Goal: Task Accomplishment & Management: Use online tool/utility

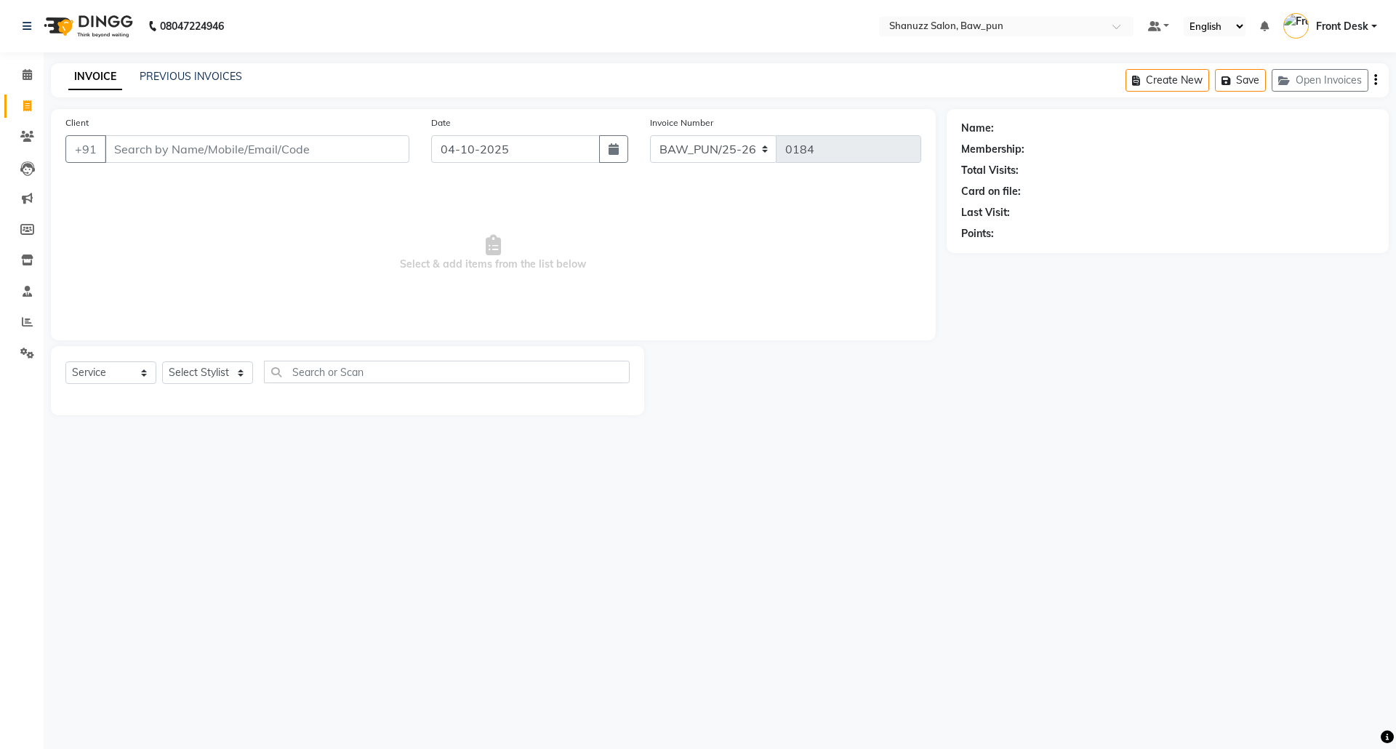
select select "service"
type input "9167722065"
click at [393, 151] on span "Add Client" at bounding box center [371, 149] width 57 height 15
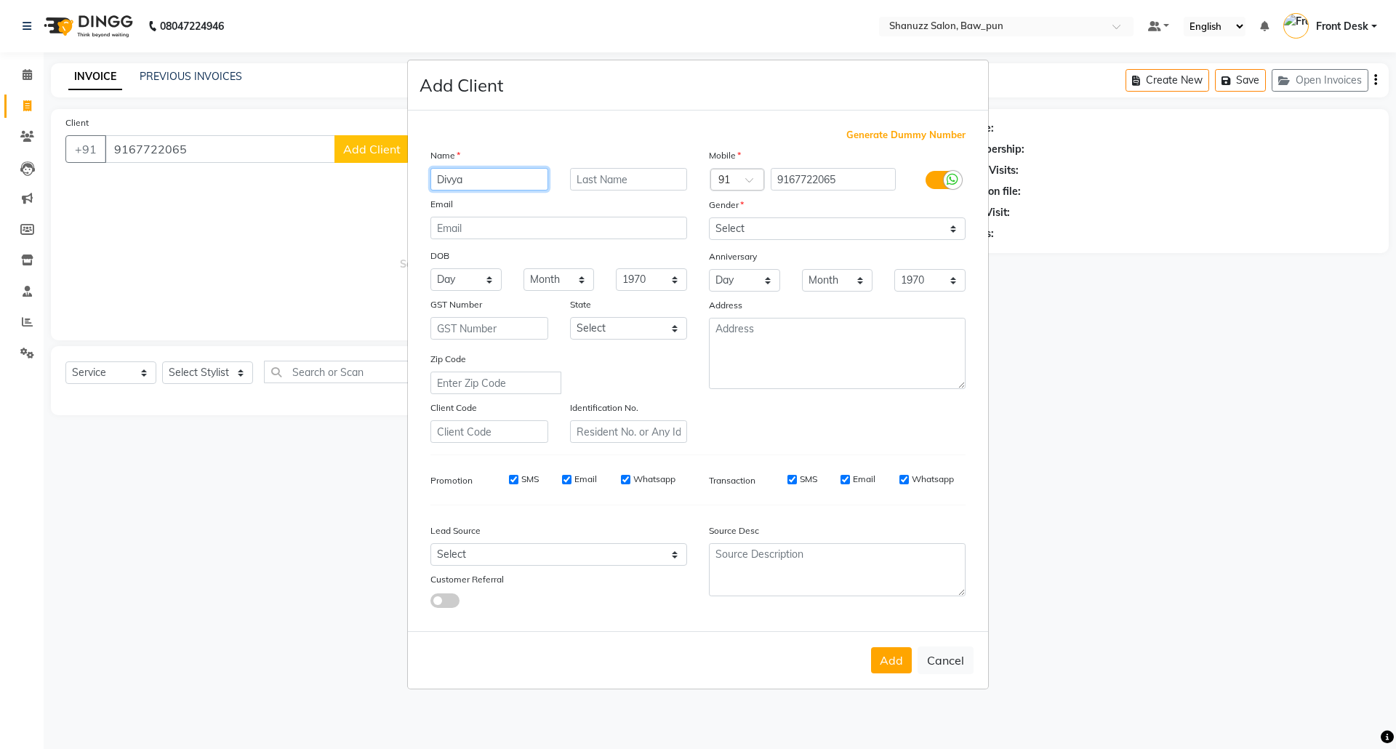
type input "Divya"
click at [605, 192] on div "Name Divya Email DOB Day 01 02 03 04 05 06 07 08 09 10 11 12 13 14 15 16 17 18 …" at bounding box center [558, 295] width 278 height 295
click at [728, 227] on select "Select Male Female Other Prefer Not To Say" at bounding box center [837, 228] width 257 height 23
select select "female"
click at [709, 219] on select "Select Male Female Other Prefer Not To Say" at bounding box center [837, 228] width 257 height 23
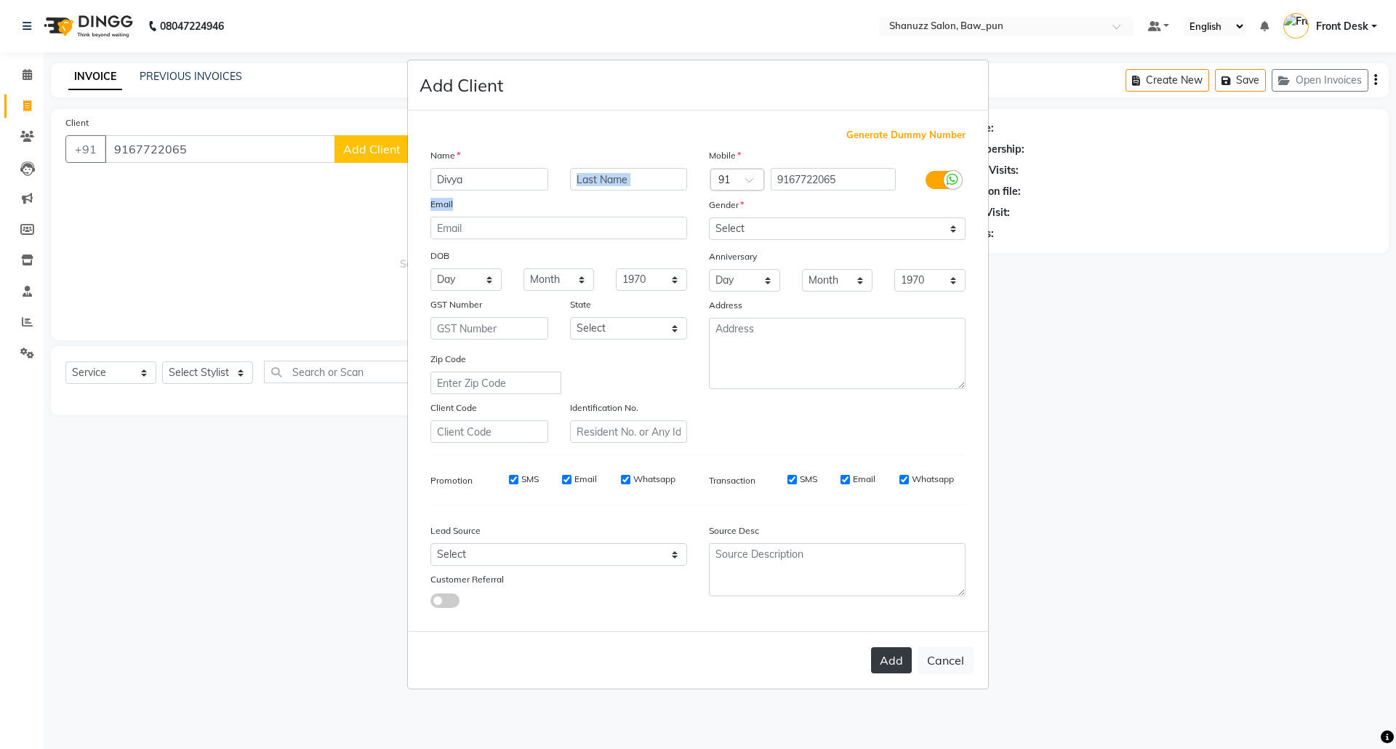
click at [895, 658] on button "Add" at bounding box center [891, 660] width 41 height 26
select select
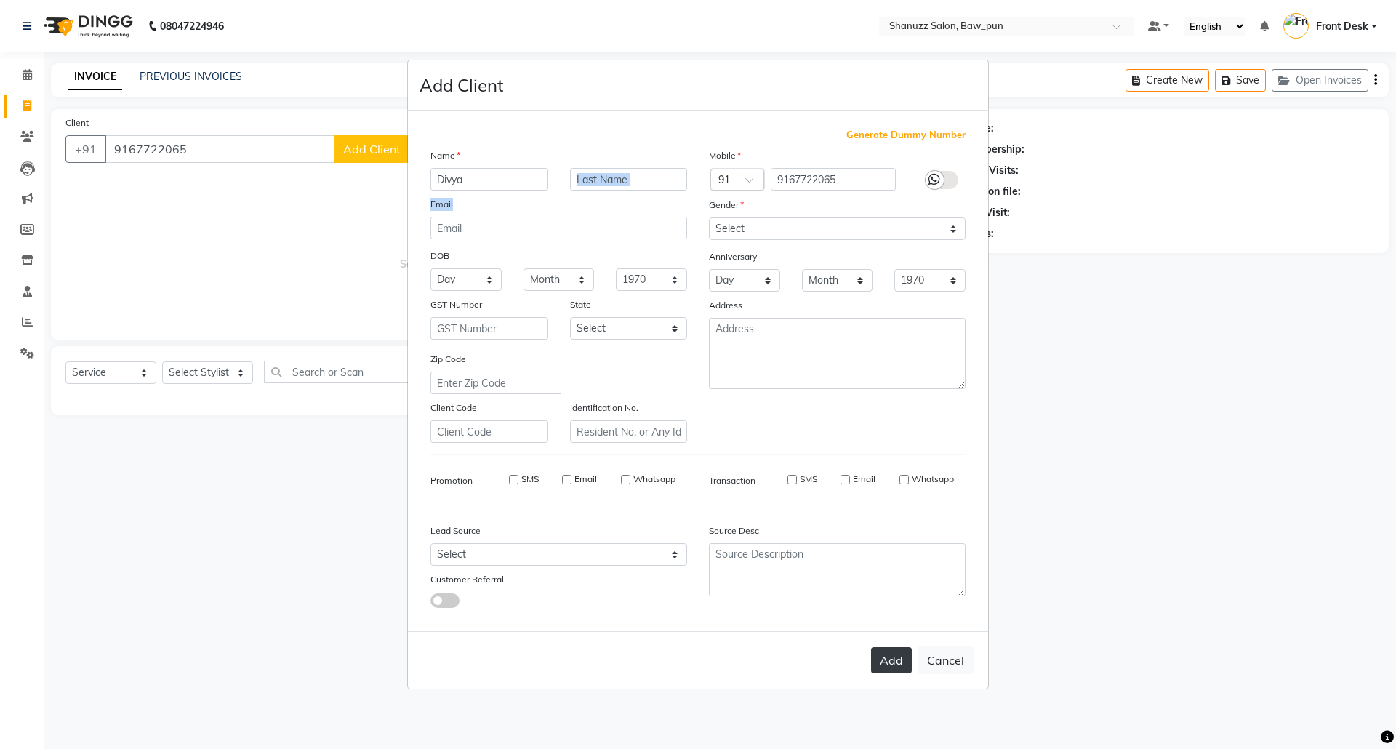
select select
checkbox input "false"
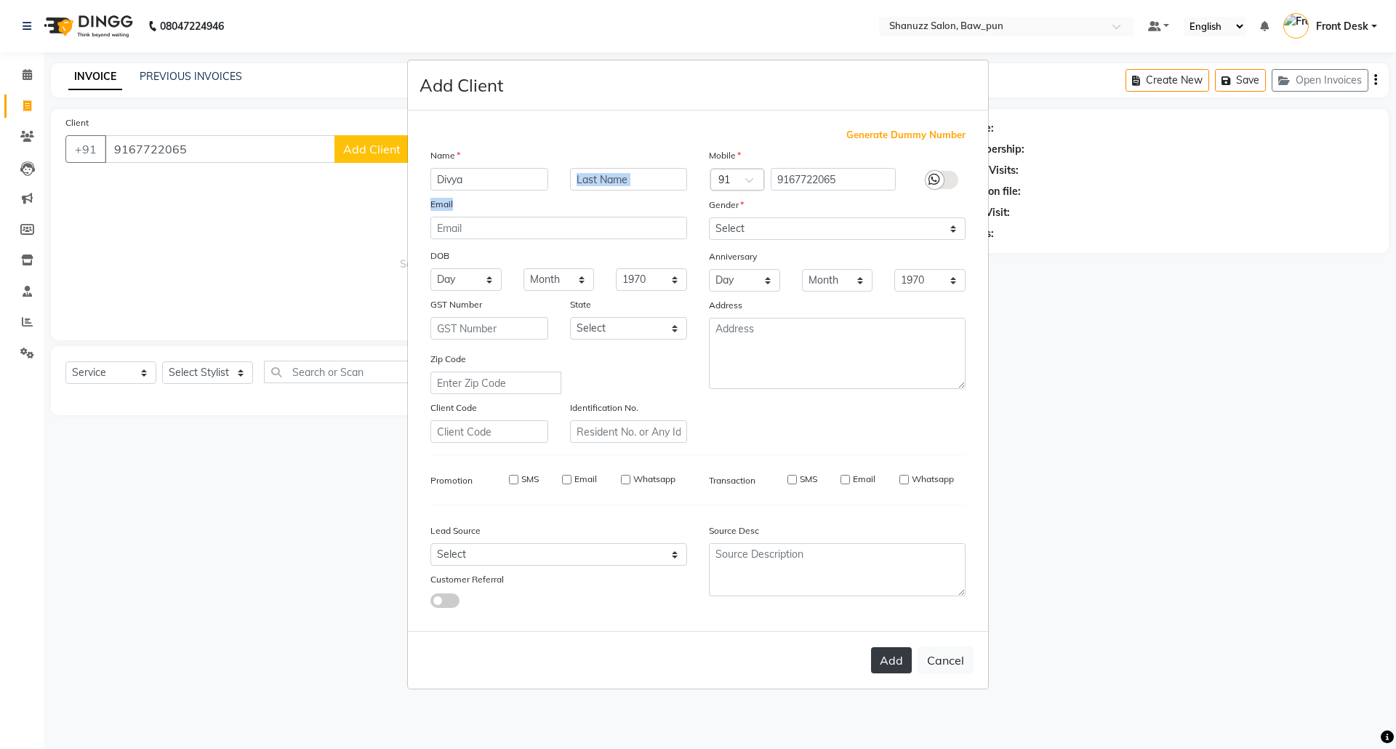
checkbox input "false"
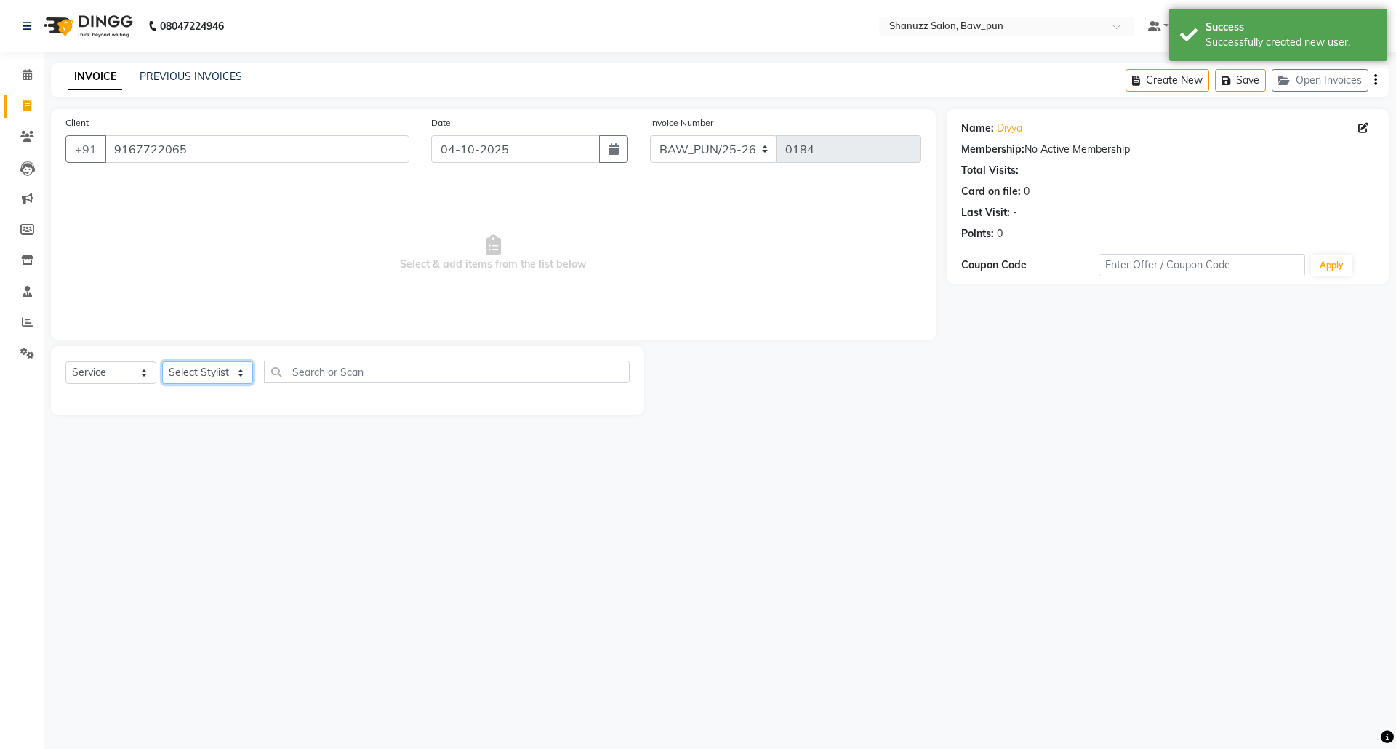
click at [206, 371] on select "Select Stylist Adnan AMIT Avantika Front Desk Mithlesh Mukund Osama PRATIK Pree…" at bounding box center [207, 372] width 91 height 23
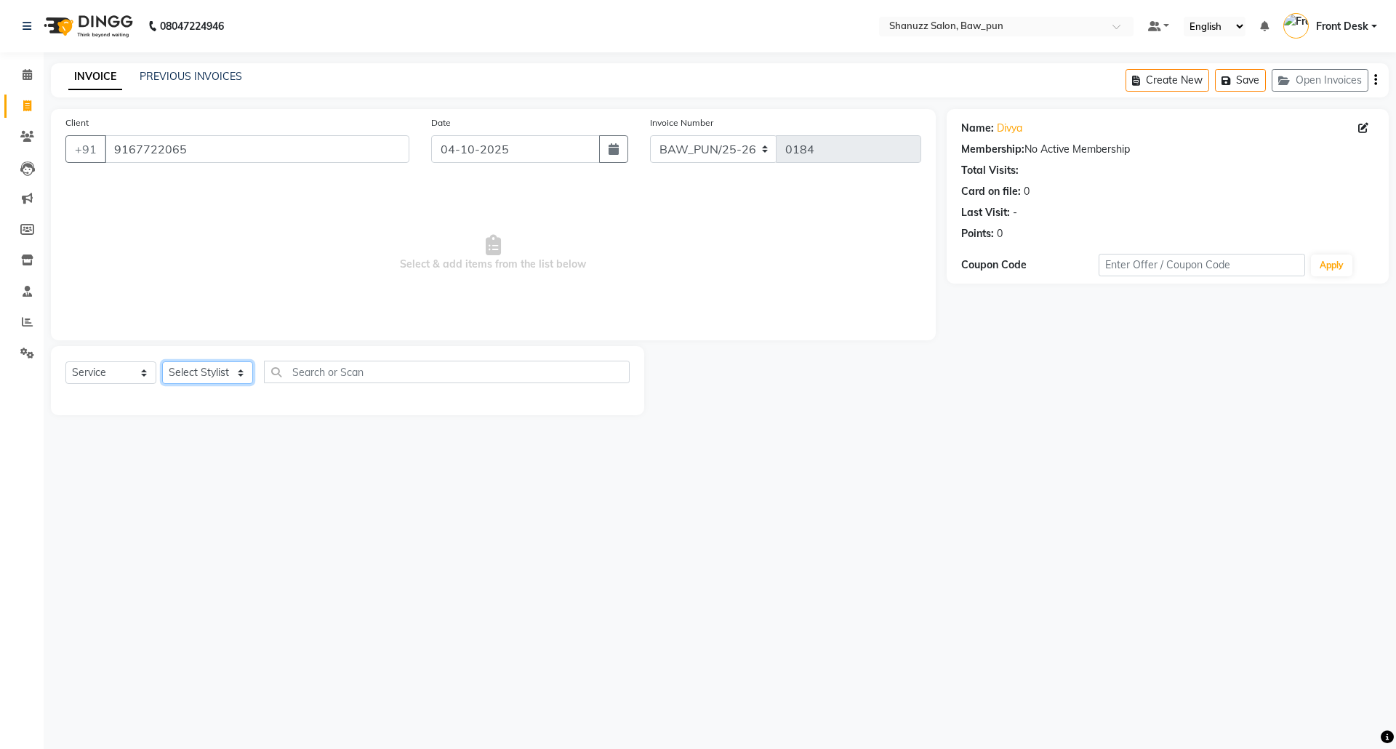
select select "91888"
click at [162, 361] on select "Select Stylist Adnan AMIT Avantika Front Desk Mithlesh Mukund Osama PRATIK Pree…" at bounding box center [207, 372] width 91 height 23
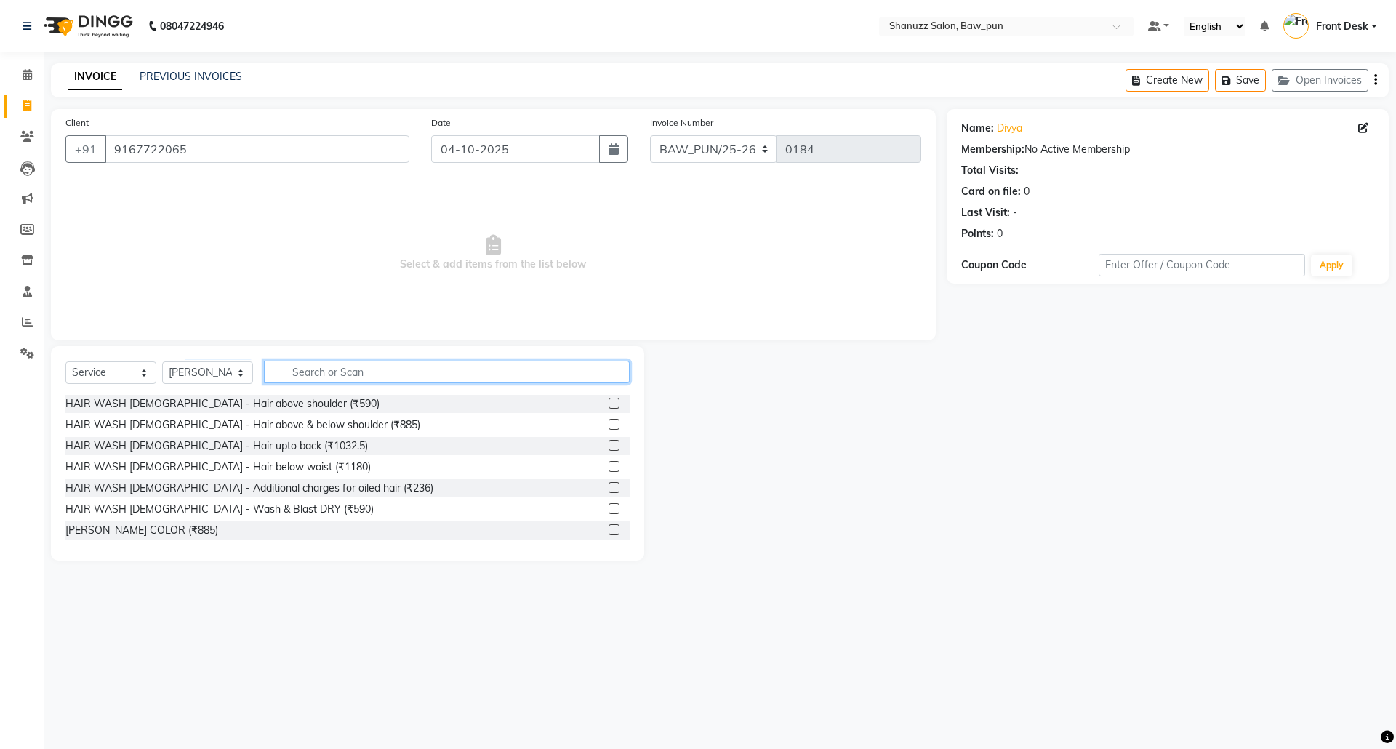
click at [355, 376] on input "text" at bounding box center [447, 372] width 366 height 23
click at [387, 369] on input "text" at bounding box center [447, 372] width 366 height 23
type input "hair cut"
click at [608, 426] on label at bounding box center [613, 424] width 11 height 11
click at [608, 426] on input "checkbox" at bounding box center [612, 424] width 9 height 9
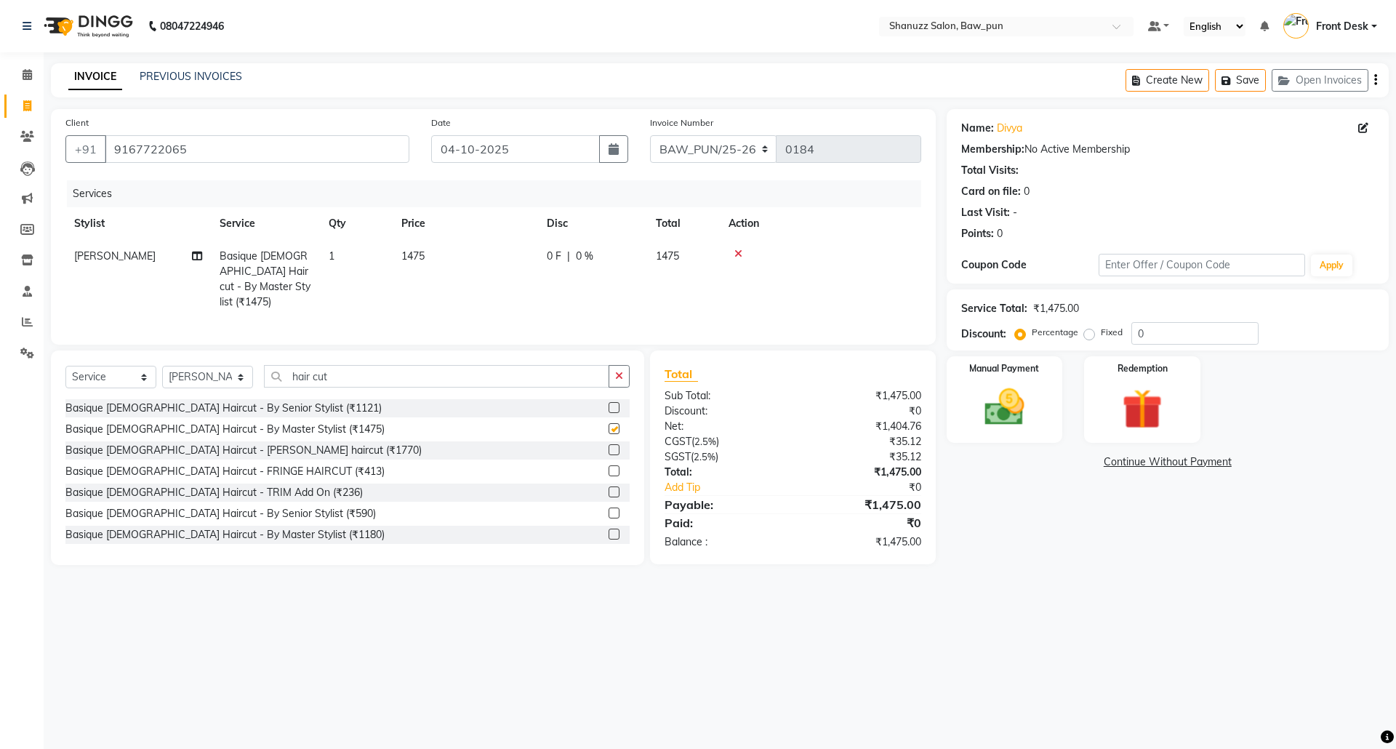
checkbox input "false"
click at [209, 375] on select "Select Stylist Adnan AMIT Avantika Front Desk Mithlesh Mukund Osama PRATIK Pree…" at bounding box center [207, 377] width 91 height 23
select select "91998"
click at [162, 366] on select "Select Stylist Adnan AMIT Avantika Front Desk Mithlesh Mukund Osama PRATIK Pree…" at bounding box center [207, 377] width 91 height 23
click at [361, 376] on input "hair cut" at bounding box center [436, 376] width 345 height 23
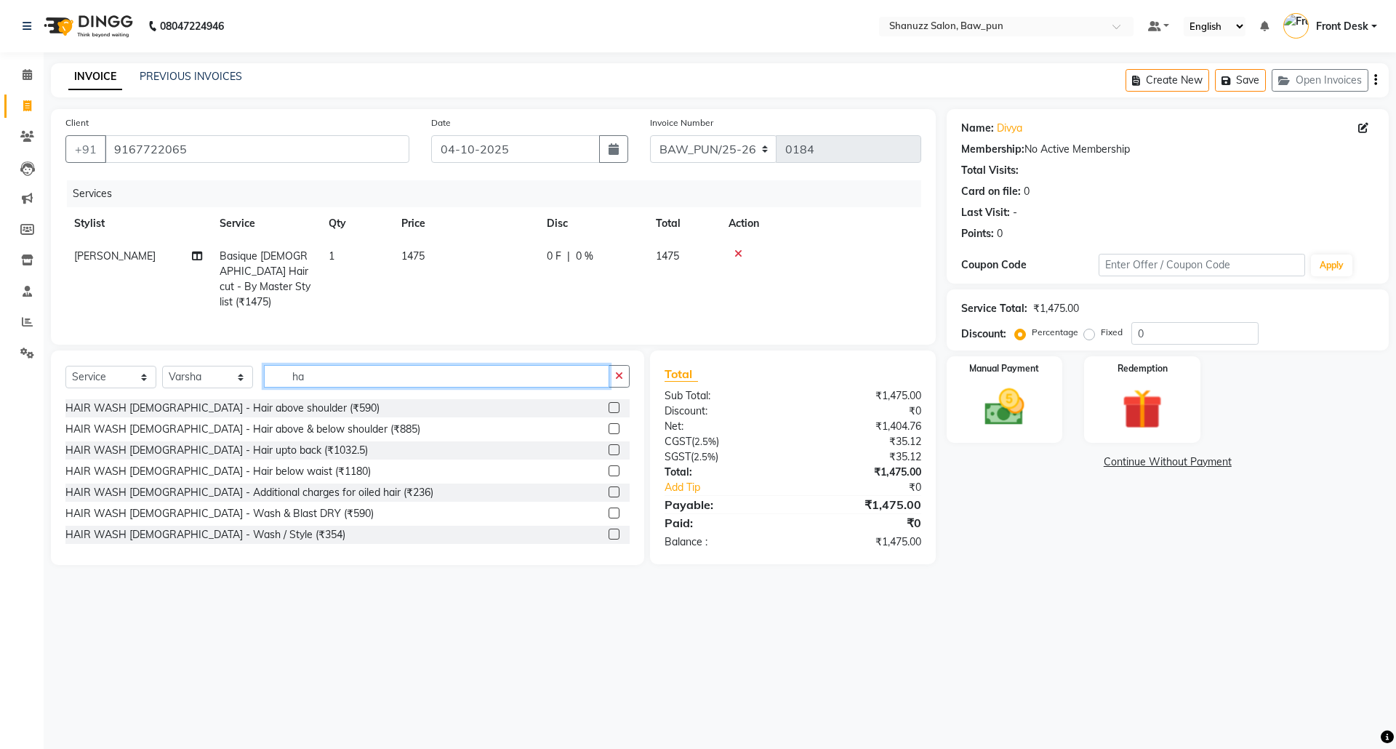
type input "h"
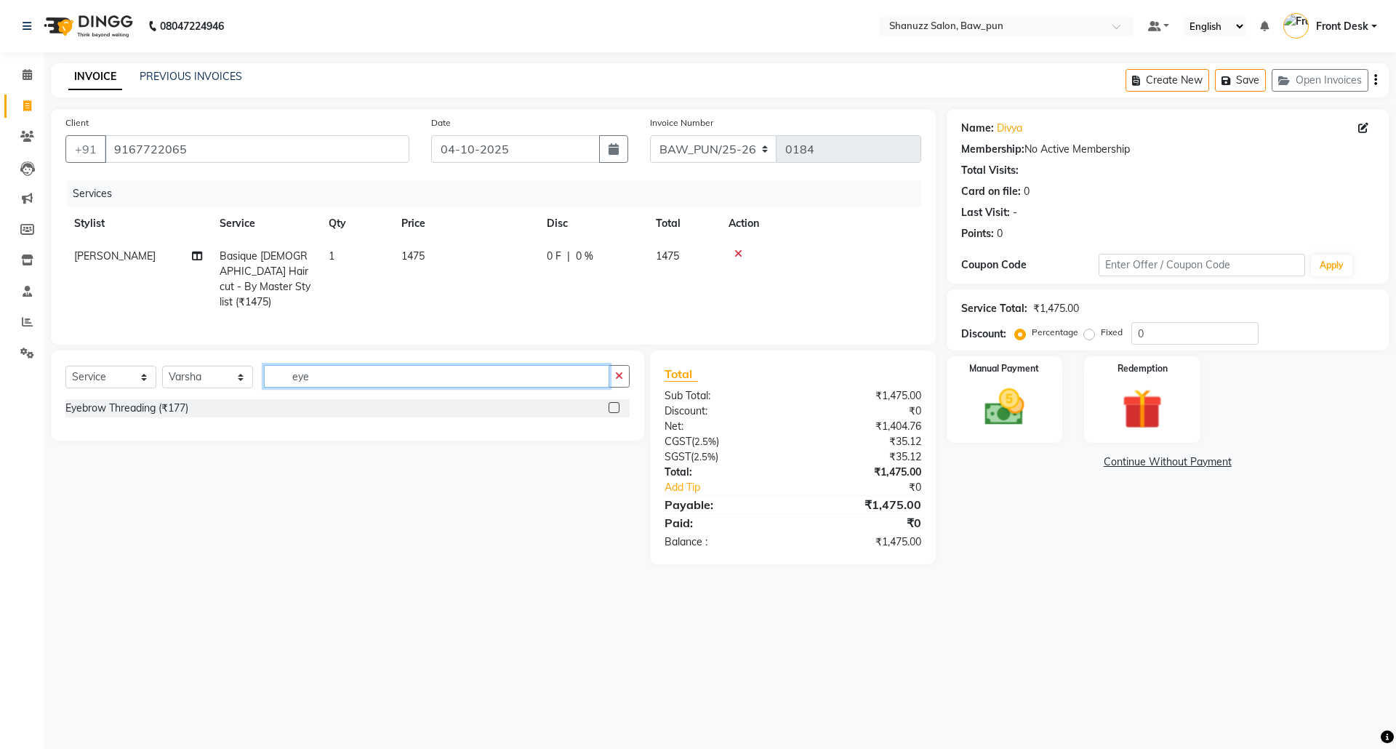
type input "eye"
click at [615, 411] on label at bounding box center [613, 407] width 11 height 11
click at [615, 411] on input "checkbox" at bounding box center [612, 407] width 9 height 9
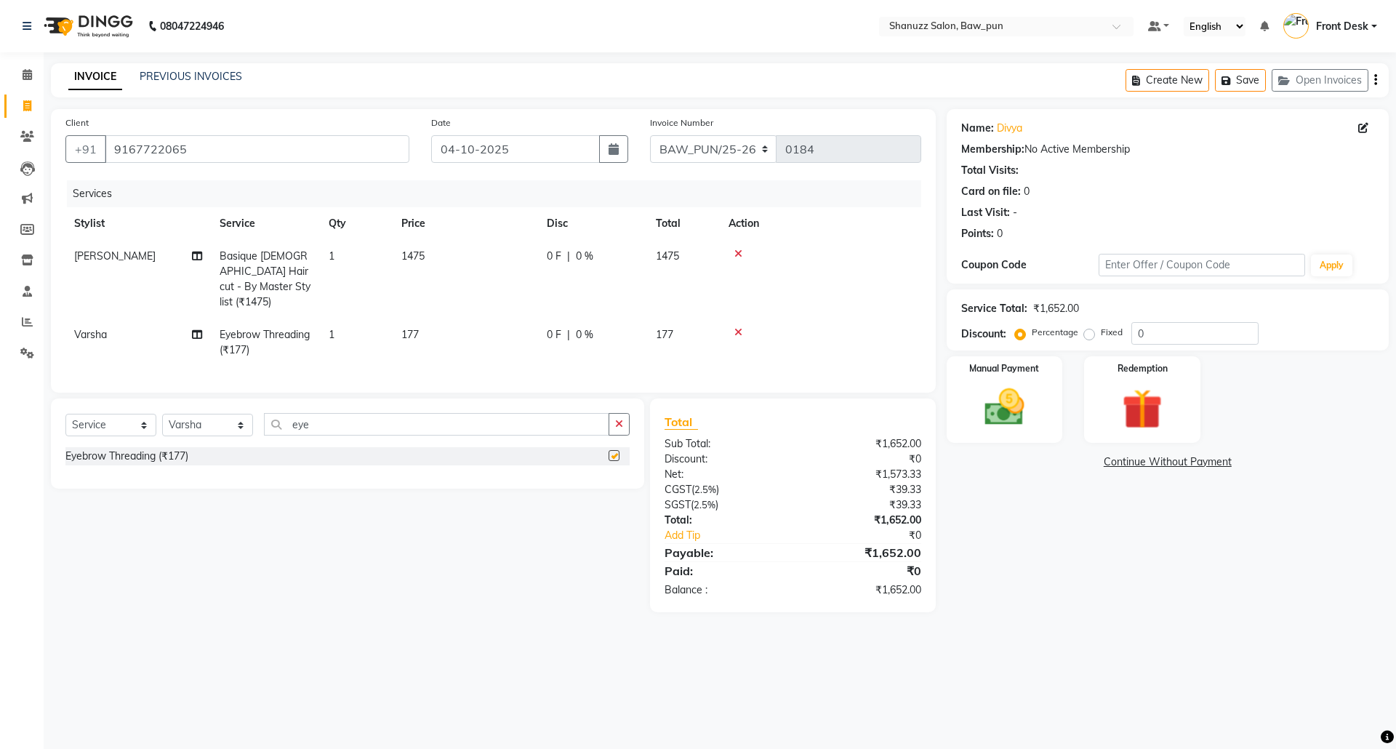
checkbox input "false"
click at [416, 328] on span "177" at bounding box center [409, 334] width 17 height 13
select select "91998"
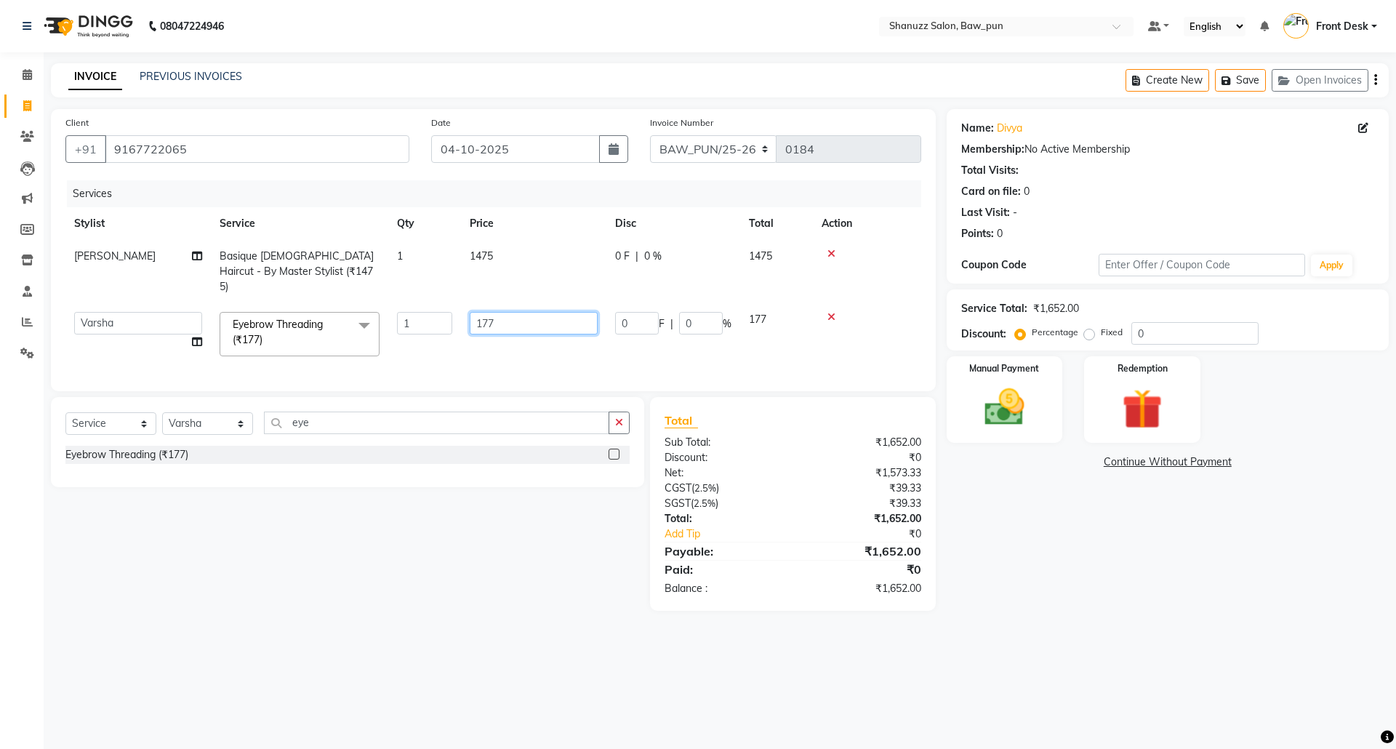
click at [518, 312] on input "177" at bounding box center [534, 323] width 128 height 23
type input "170"
click at [1044, 555] on div "Name: Divya Membership: No Active Membership Total Visits: Card on file: 0 Last…" at bounding box center [1172, 360] width 453 height 502
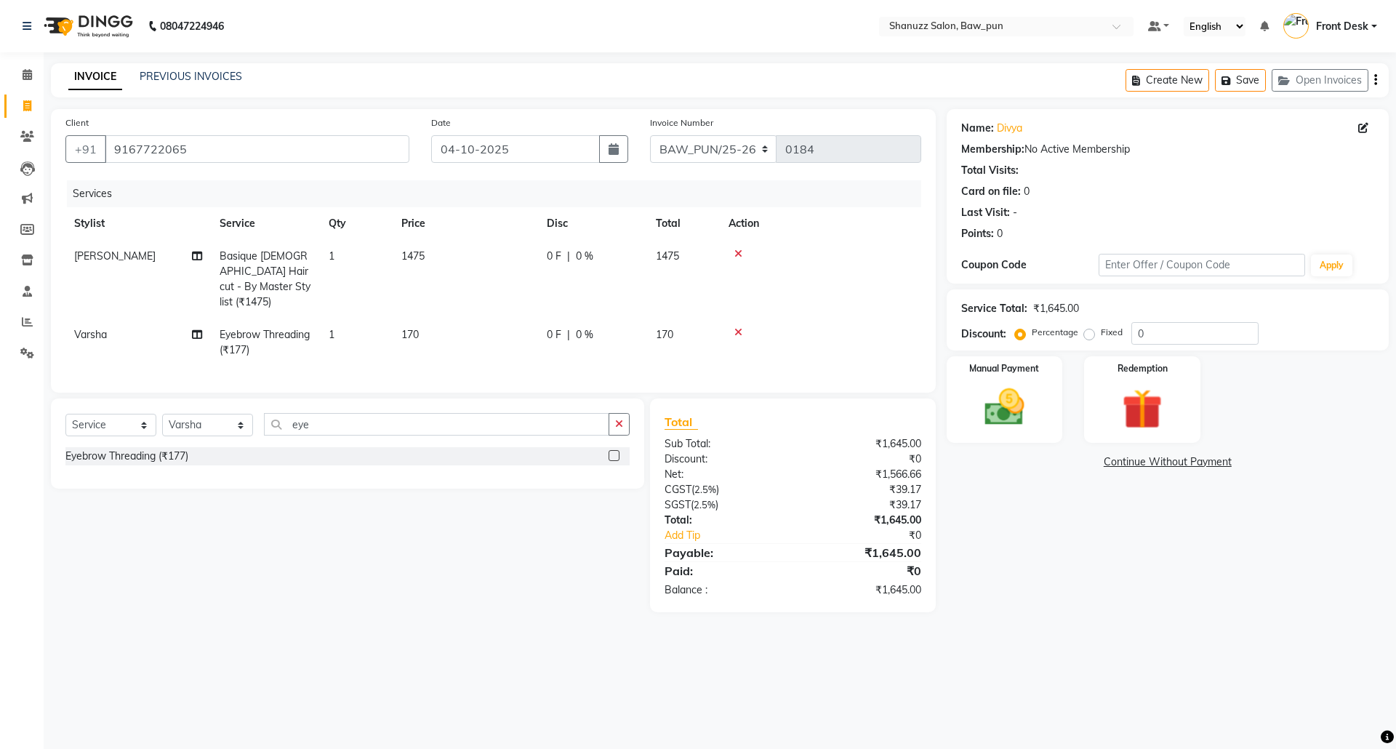
click at [853, 666] on div "08047224946 Select Location × Shanuzz Salon, Baw_pun Default Panel My Panel Eng…" at bounding box center [698, 374] width 1396 height 749
click at [1000, 411] on img at bounding box center [1004, 407] width 68 height 48
click at [1109, 466] on span "UPI" at bounding box center [1099, 462] width 23 height 17
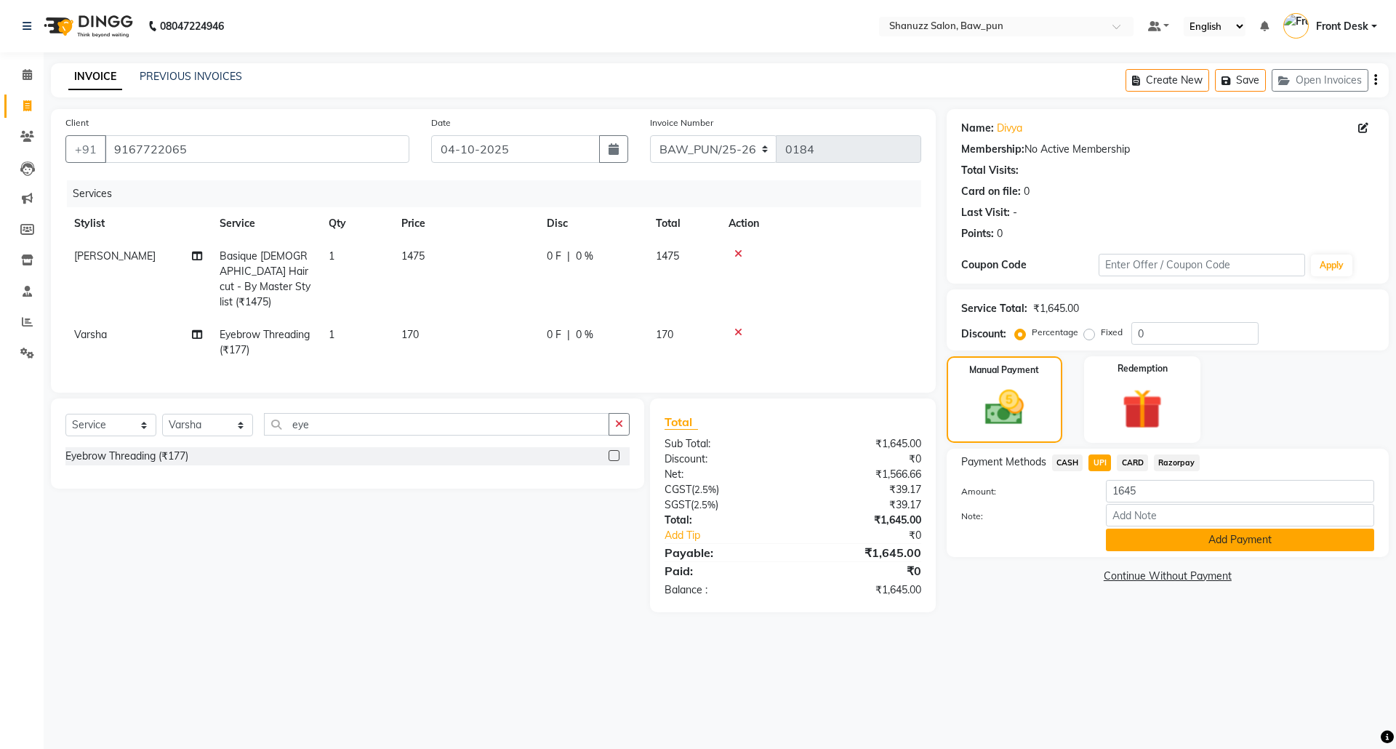
click at [1181, 547] on button "Add Payment" at bounding box center [1240, 539] width 268 height 23
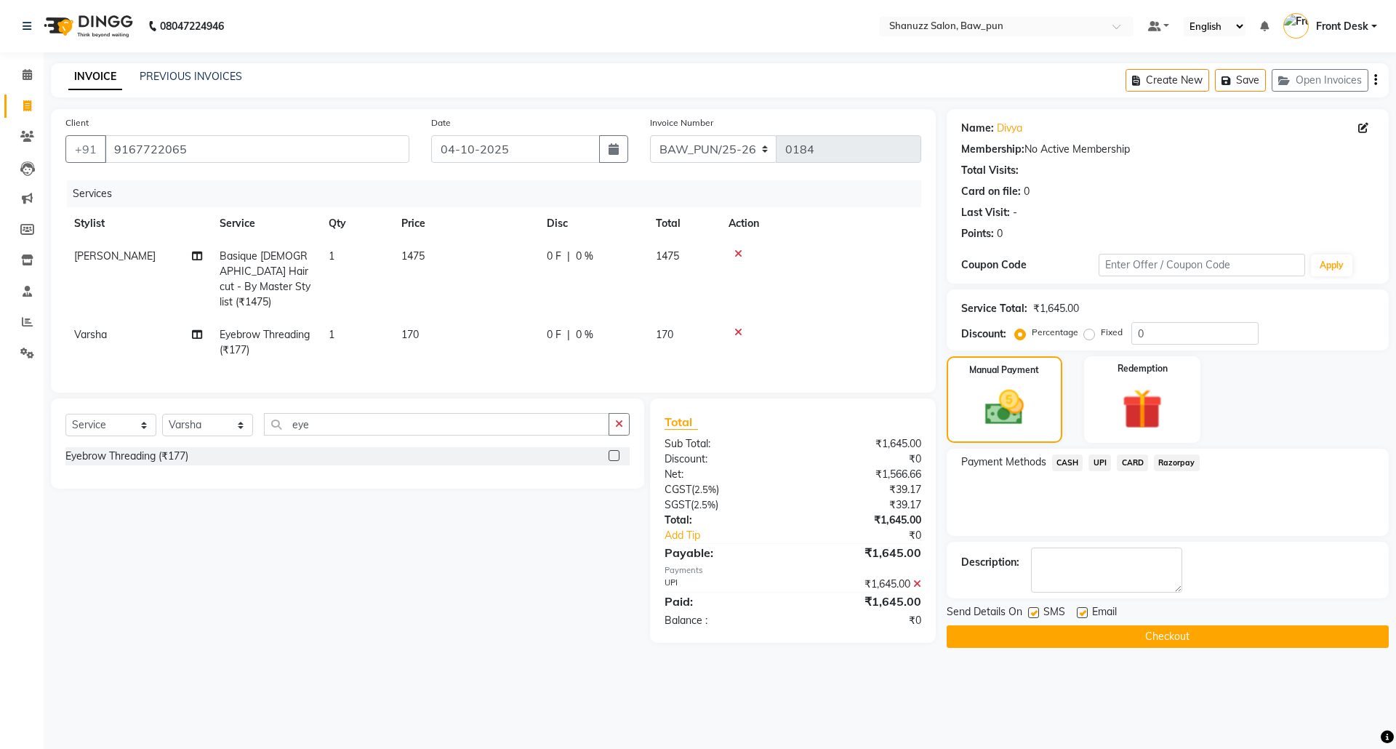
click at [1111, 623] on div "Send Details On SMS Email Checkout" at bounding box center [1167, 626] width 442 height 44
click at [1111, 634] on button "Checkout" at bounding box center [1167, 636] width 442 height 23
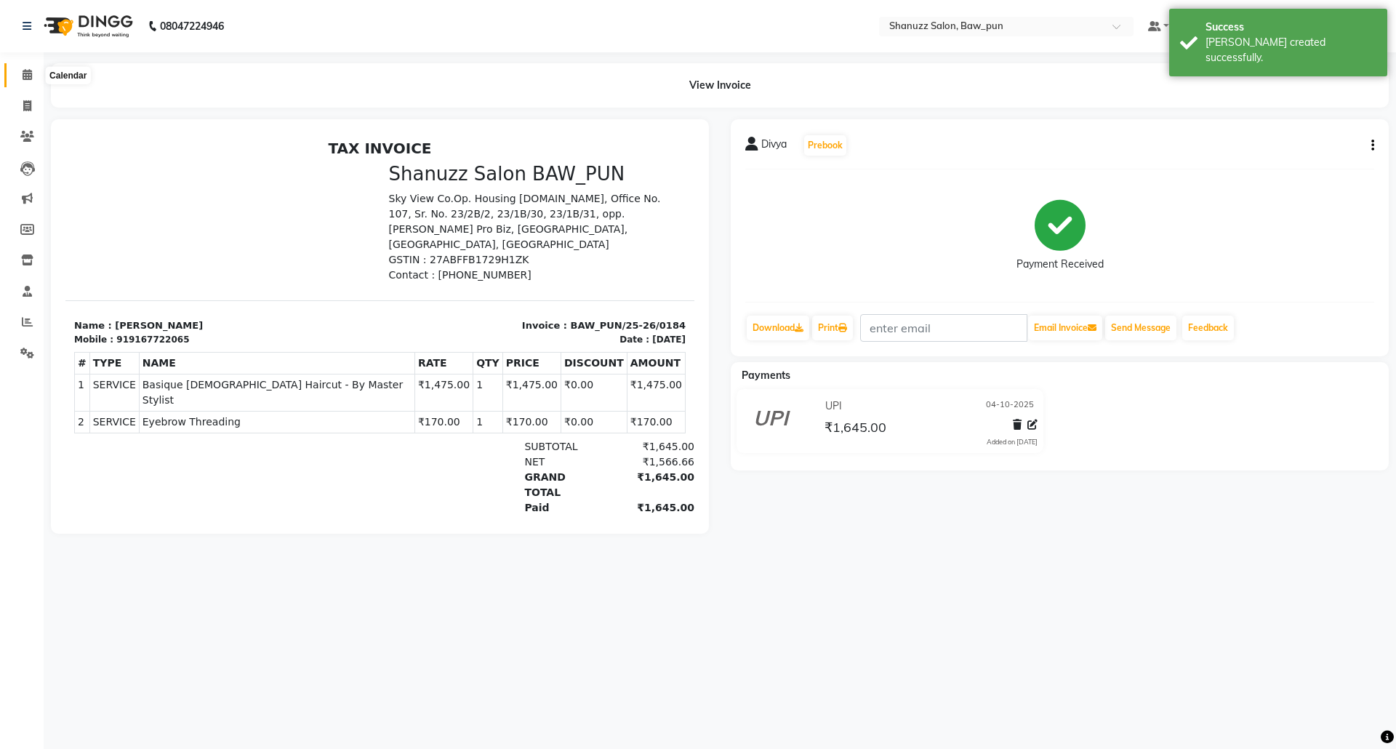
click at [27, 80] on icon at bounding box center [27, 74] width 9 height 11
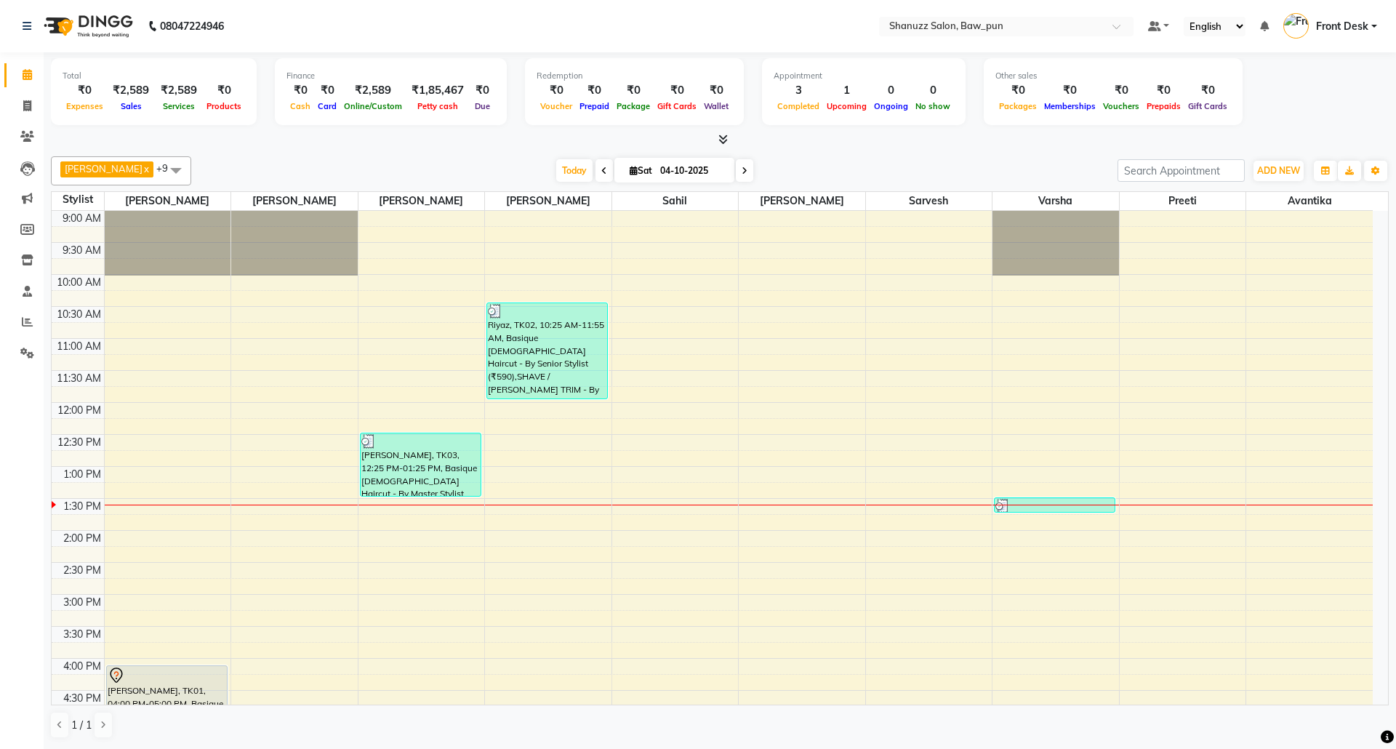
click at [18, 91] on li "Invoice" at bounding box center [22, 106] width 44 height 31
click at [25, 105] on icon at bounding box center [27, 105] width 8 height 11
select select "service"
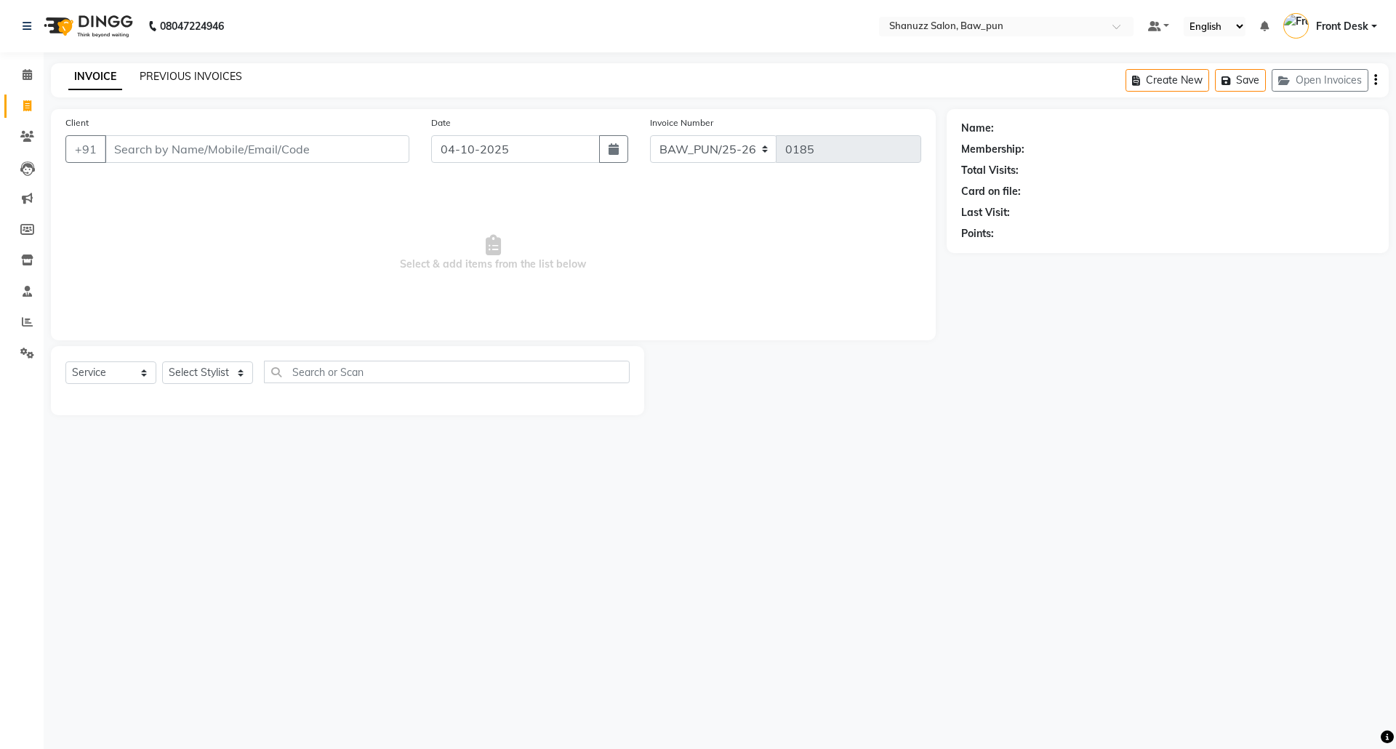
click at [216, 80] on link "PREVIOUS INVOICES" at bounding box center [191, 76] width 102 height 13
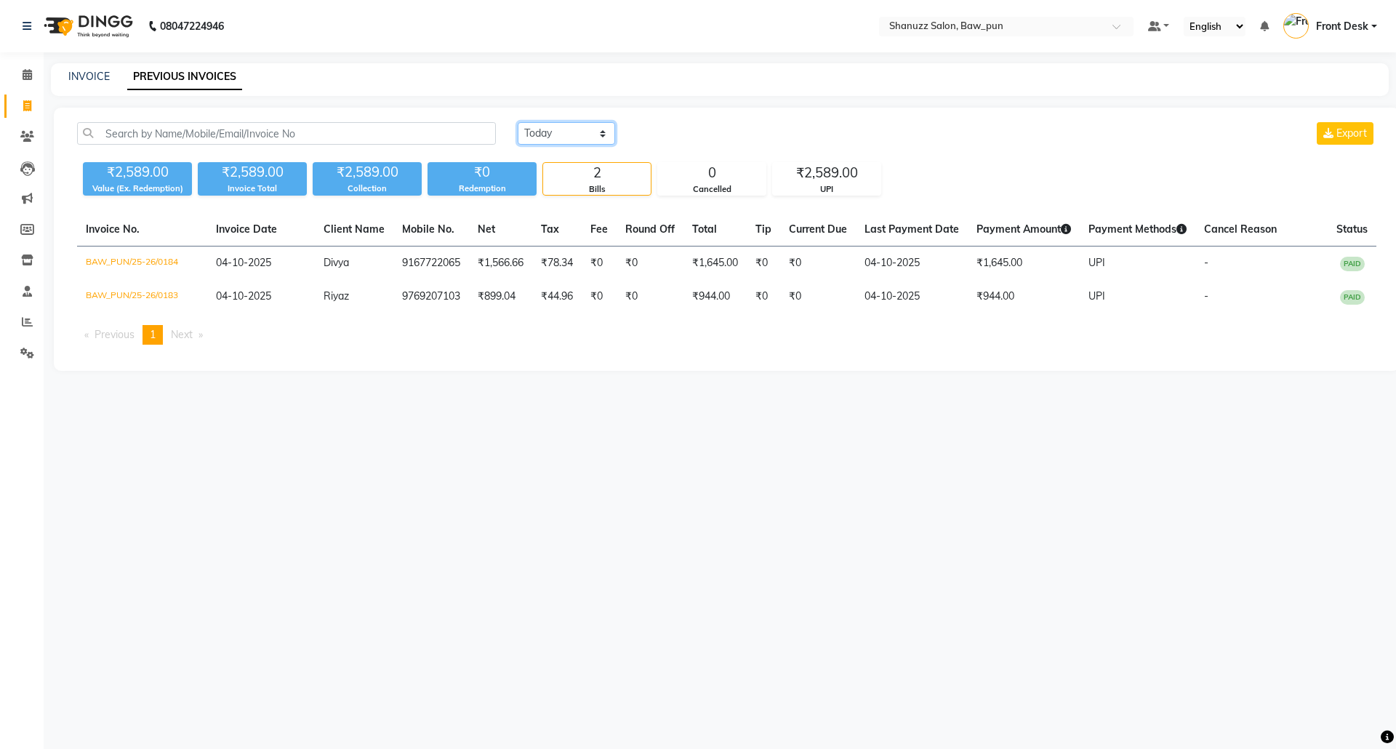
click at [562, 140] on select "Today Yesterday Custom Range" at bounding box center [566, 133] width 97 height 23
select select "yesterday"
click at [518, 122] on select "Today Yesterday Custom Range" at bounding box center [566, 133] width 97 height 23
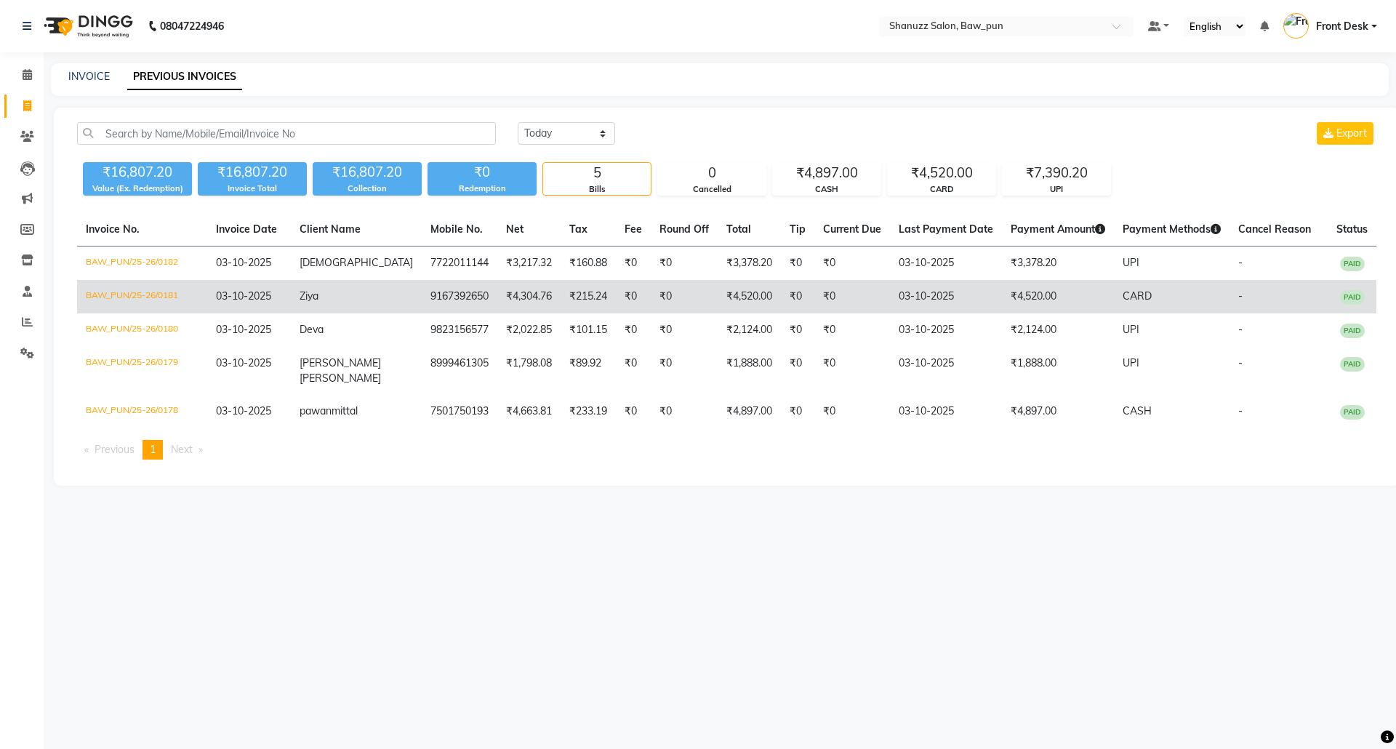
click at [164, 295] on td "BAW_PUN/25-26/0181" at bounding box center [142, 296] width 130 height 33
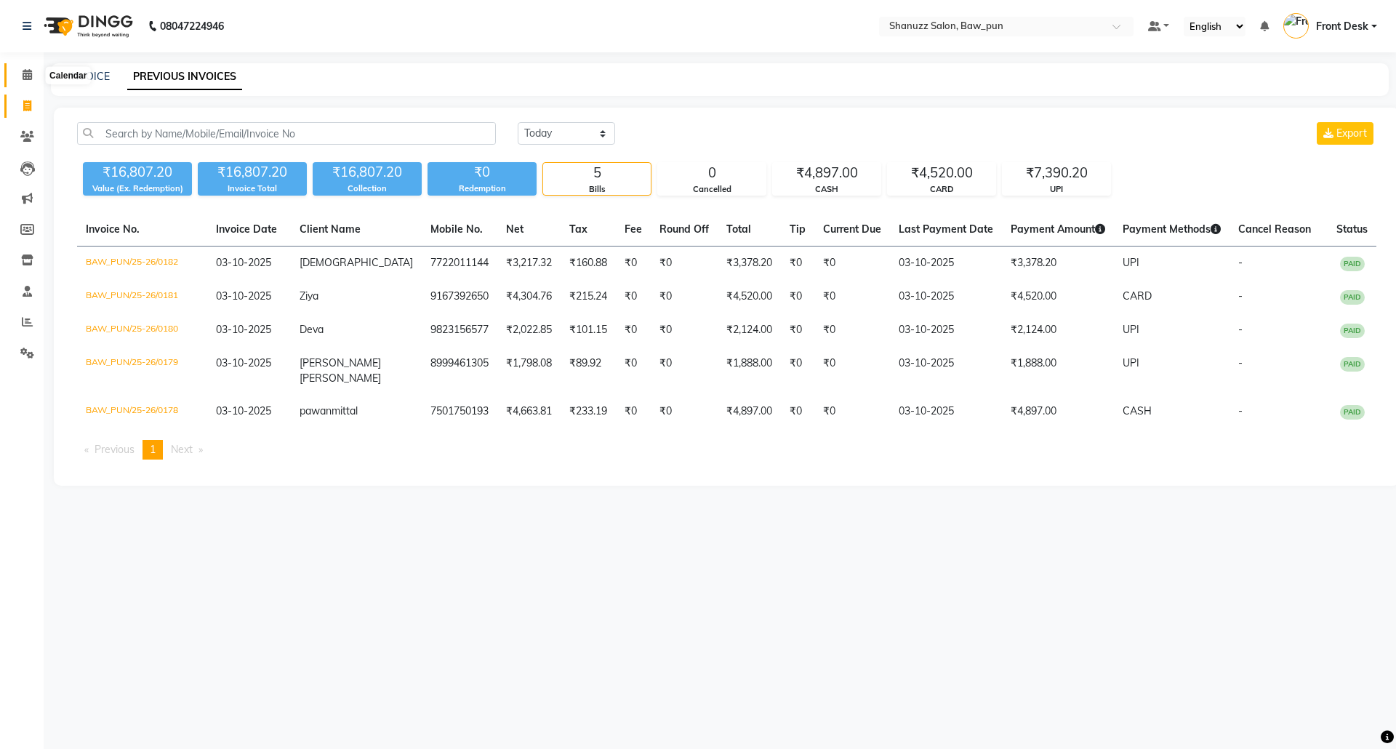
click at [24, 73] on icon at bounding box center [27, 74] width 9 height 11
